Goal: Use online tool/utility: Utilize a website feature to perform a specific function

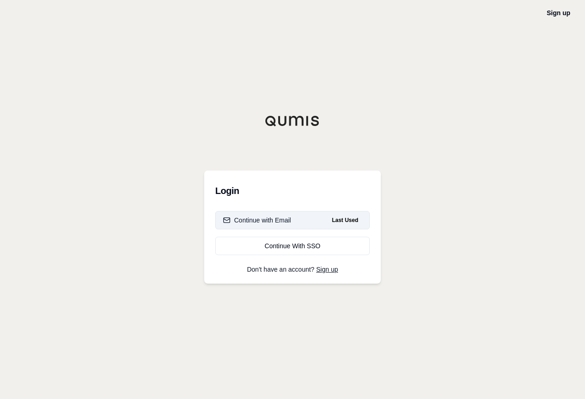
click at [277, 215] on button "Continue with Email Last Used" at bounding box center [292, 220] width 155 height 18
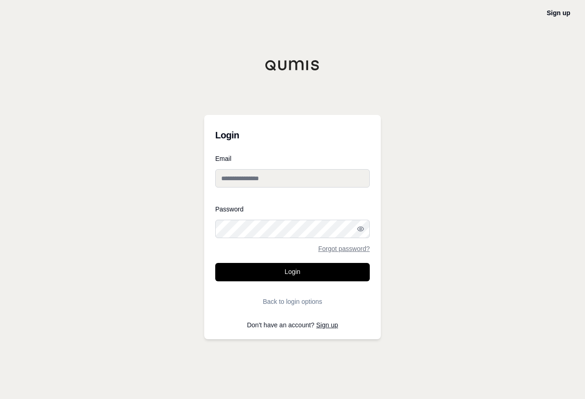
click at [286, 179] on input "Email" at bounding box center [292, 178] width 155 height 18
click at [215, 263] on button "Login" at bounding box center [292, 272] width 155 height 18
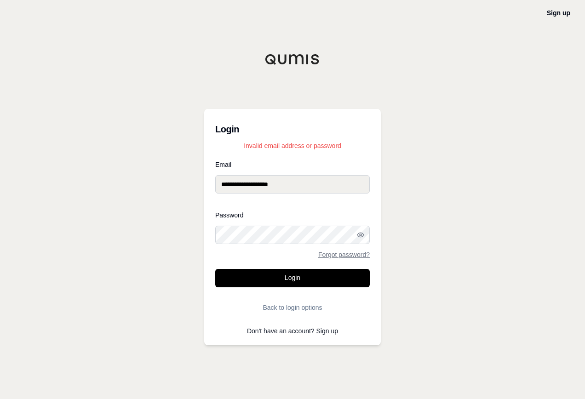
drag, startPoint x: 299, startPoint y: 185, endPoint x: 123, endPoint y: 177, distance: 175.9
click at [123, 177] on div "**********" at bounding box center [292, 199] width 585 height 399
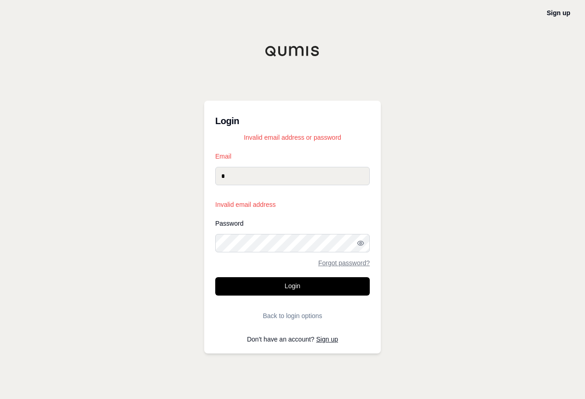
type input "**********"
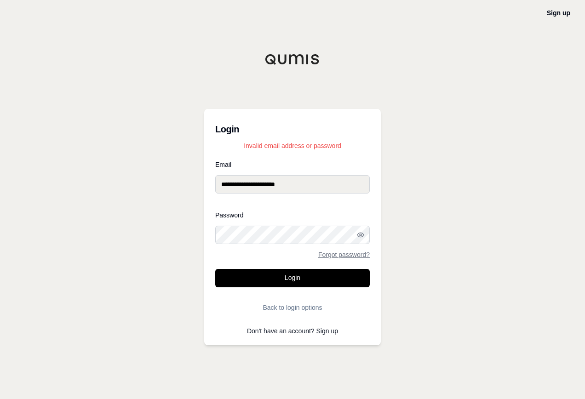
click at [298, 275] on button "Login" at bounding box center [292, 278] width 155 height 18
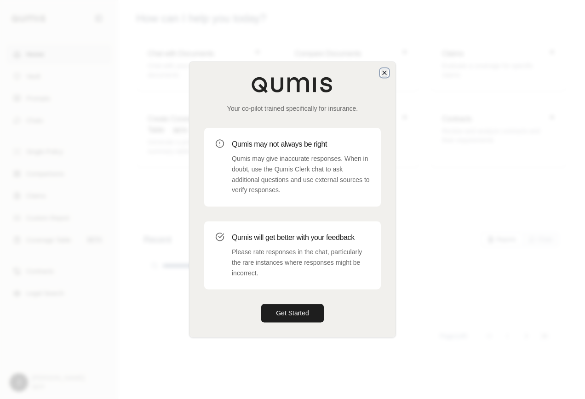
click at [384, 69] on icon "button" at bounding box center [384, 72] width 7 height 7
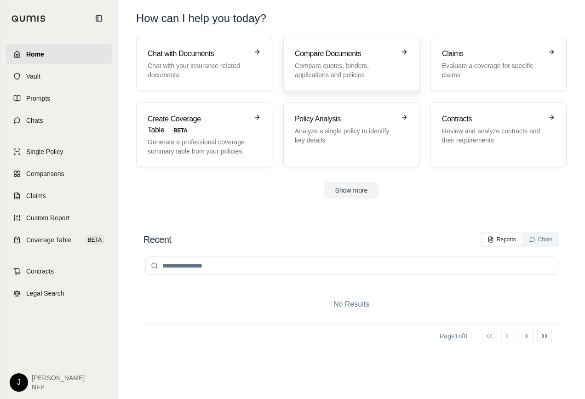
click at [342, 61] on div "Compare Documents Compare quotes, binders, applications and policies" at bounding box center [345, 63] width 100 height 31
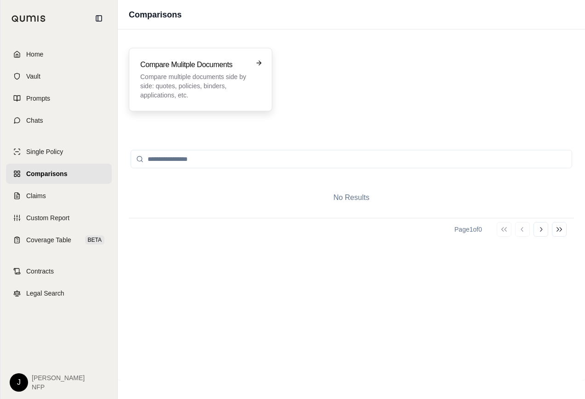
click at [257, 63] on icon at bounding box center [258, 62] width 7 height 7
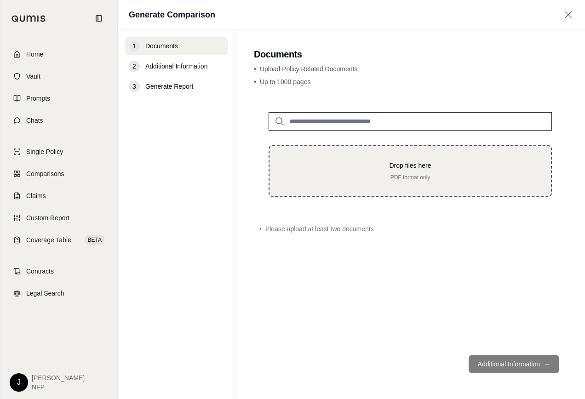
click at [416, 174] on p "PDF format only" at bounding box center [410, 177] width 252 height 7
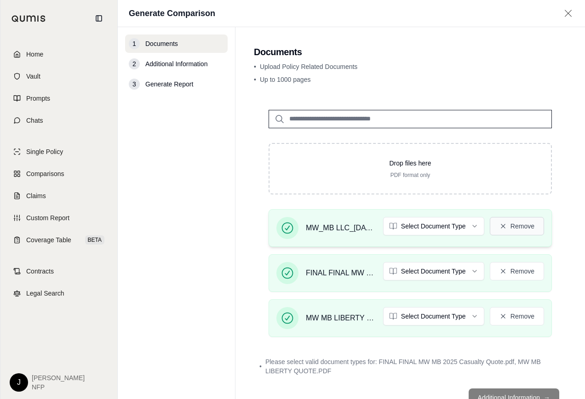
click at [500, 227] on icon at bounding box center [503, 226] width 7 height 7
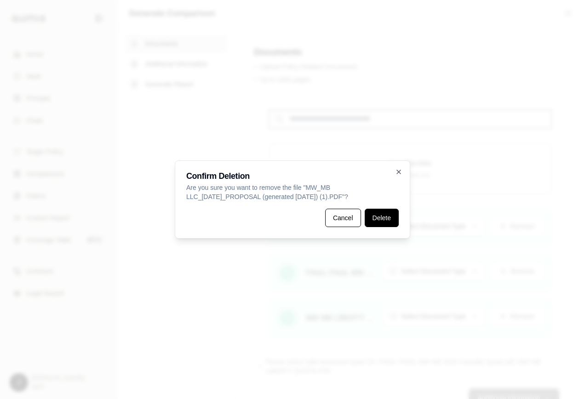
click at [383, 219] on button "Delete" at bounding box center [382, 218] width 34 height 18
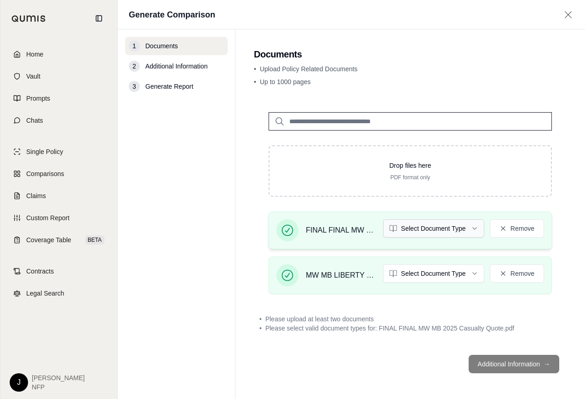
click at [478, 230] on html "Home Vault Prompts Chats Single Policy Comparisons Claims Custom Report Coverag…" at bounding box center [292, 199] width 585 height 399
click at [475, 277] on html "Home Vault Prompts Chats Single Policy Comparisons Claims Custom Report Coverag…" at bounding box center [292, 199] width 585 height 399
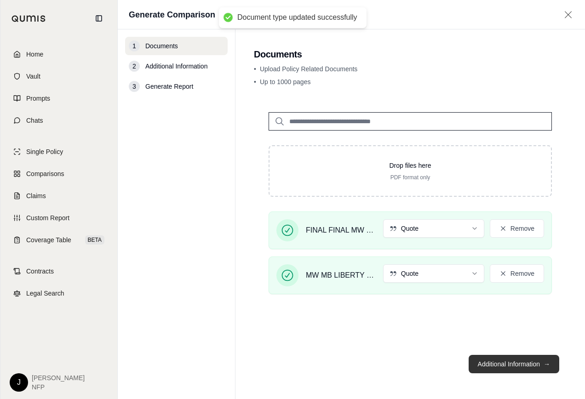
click at [520, 364] on button "Additional Information →" at bounding box center [514, 364] width 91 height 18
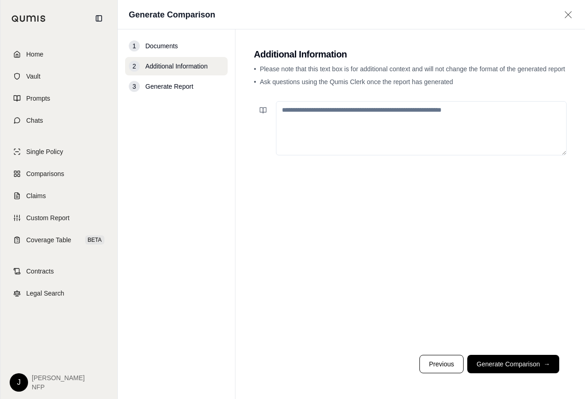
click at [353, 108] on textarea at bounding box center [421, 128] width 291 height 54
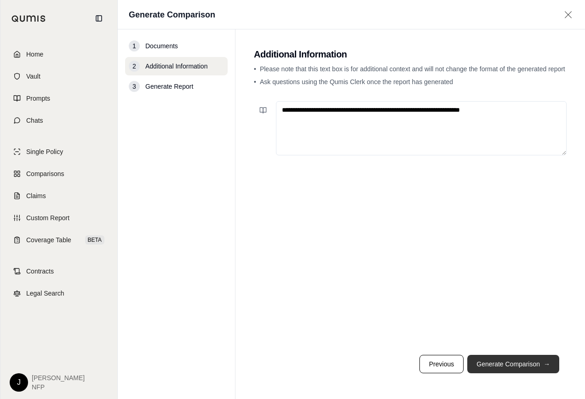
type textarea "**********"
click at [522, 364] on button "Generate Comparison →" at bounding box center [513, 364] width 92 height 18
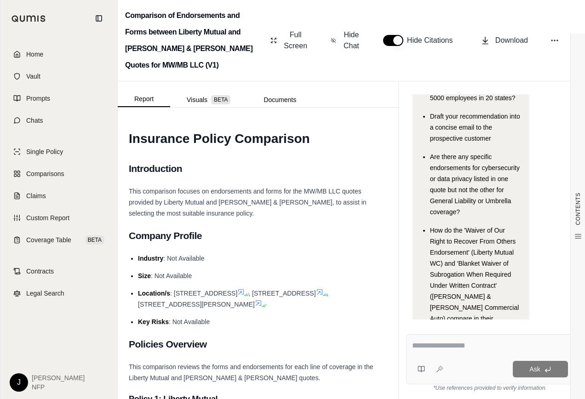
scroll to position [176, 0]
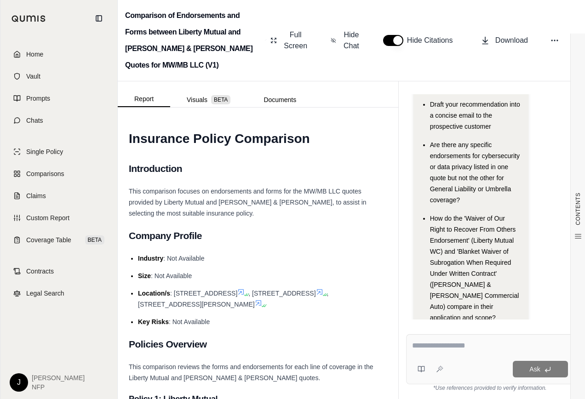
click at [432, 344] on textarea at bounding box center [490, 345] width 156 height 11
type textarea "**********"
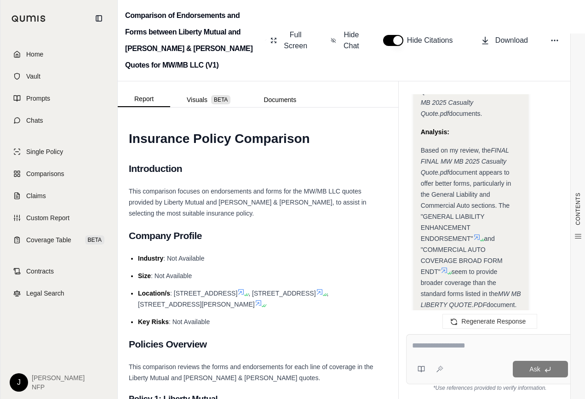
scroll to position [2301, 0]
